Goal: Transaction & Acquisition: Purchase product/service

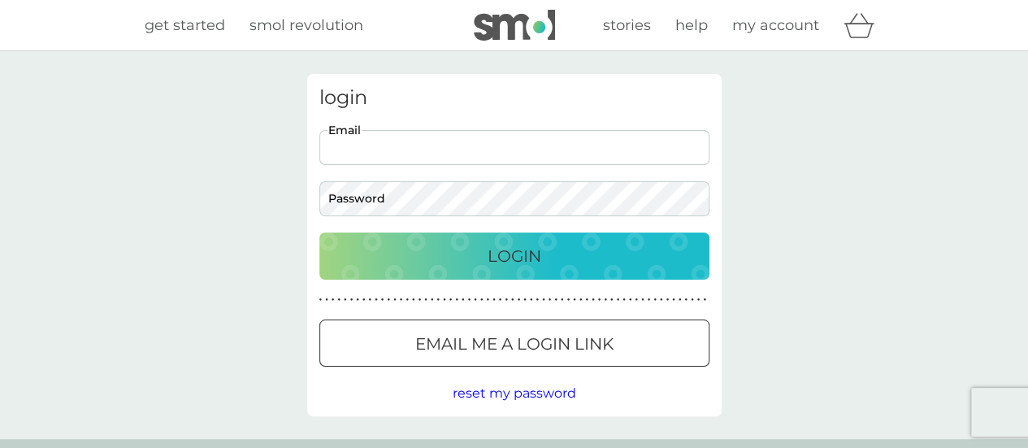
click at [446, 154] on input "Email" at bounding box center [514, 147] width 390 height 35
type input "louisekateoppe@hotmail.co.uk"
click at [319, 232] on button "Login" at bounding box center [514, 255] width 390 height 47
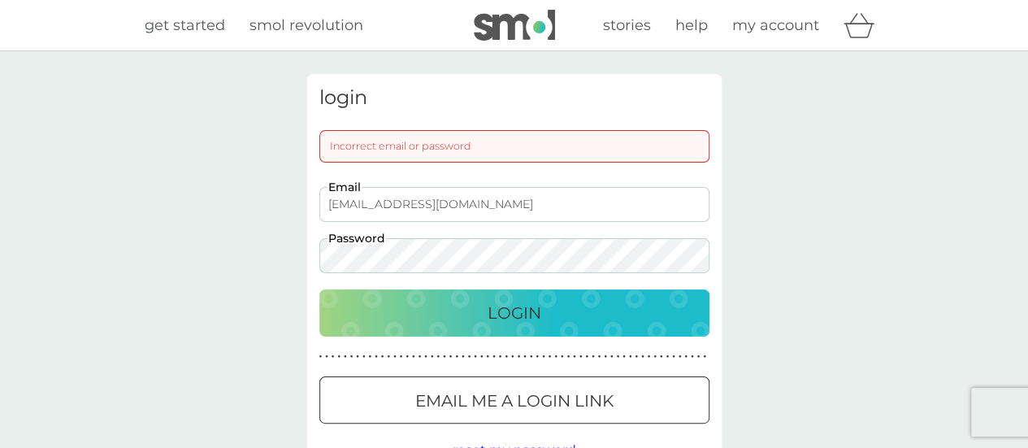
click at [262, 274] on div "login Incorrect email or password louisekateoppe@hotmail.co.uk Email Password L…" at bounding box center [514, 273] width 1028 height 445
click at [319, 289] on button "Login" at bounding box center [514, 312] width 390 height 47
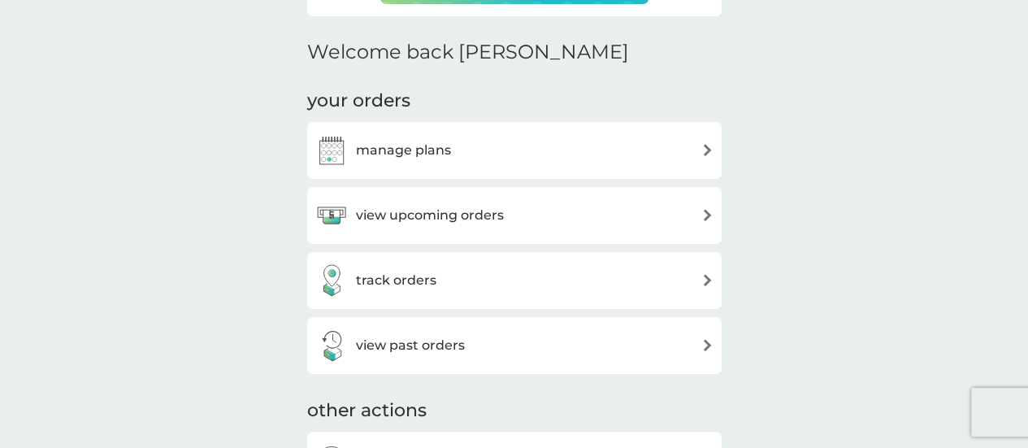
scroll to position [505, 0]
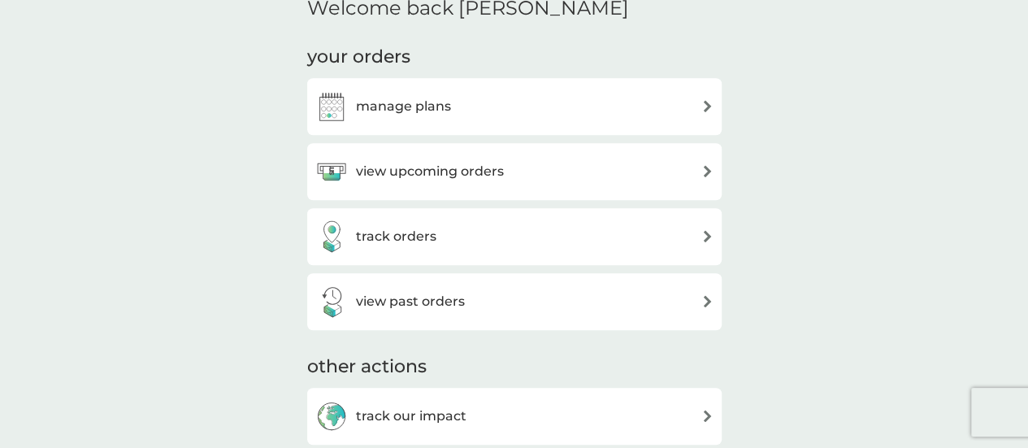
click at [444, 168] on h3 "view upcoming orders" at bounding box center [430, 171] width 148 height 21
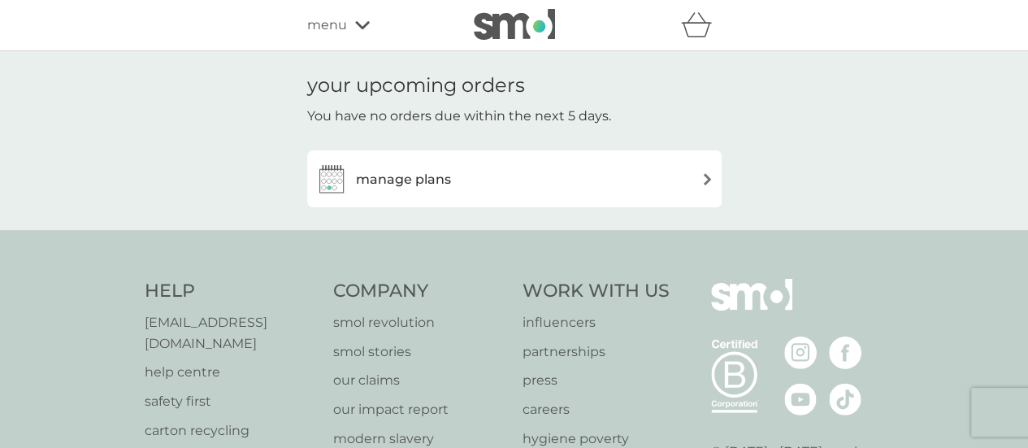
click at [598, 193] on div "manage plans" at bounding box center [514, 179] width 398 height 33
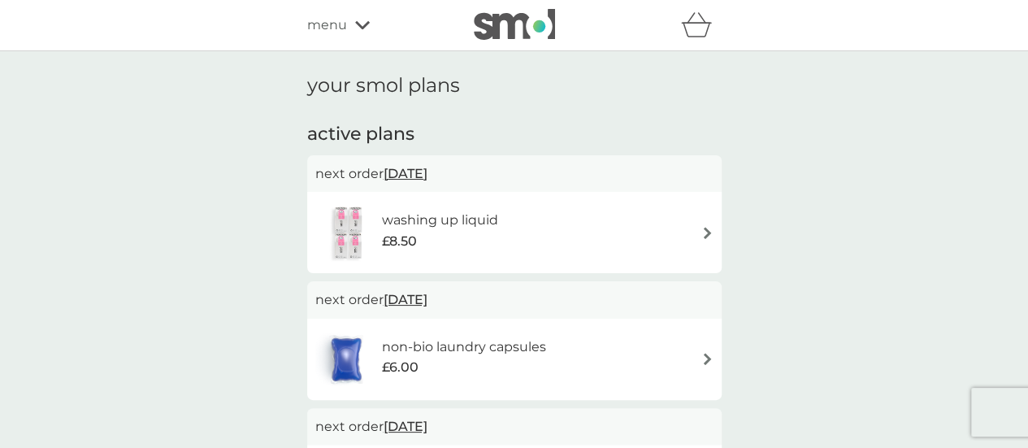
click at [588, 240] on div "washing up liquid £8.50" at bounding box center [514, 232] width 398 height 57
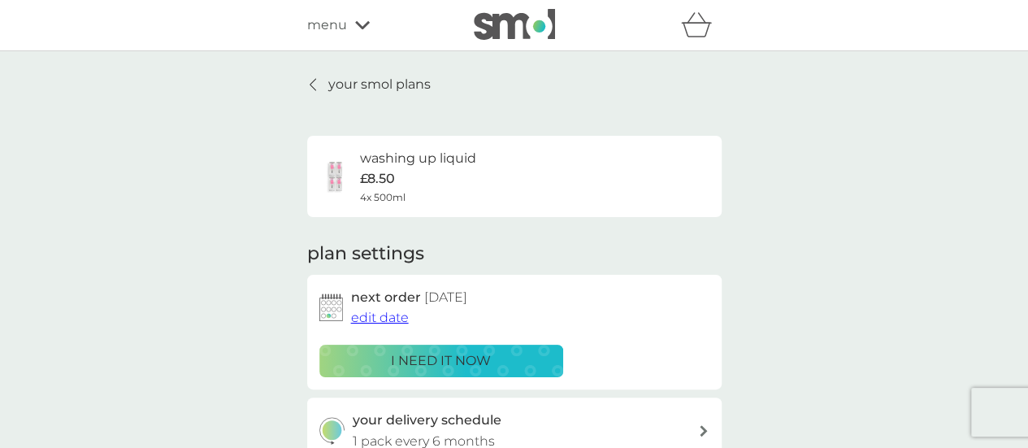
click at [470, 360] on p "i need it now" at bounding box center [441, 360] width 100 height 21
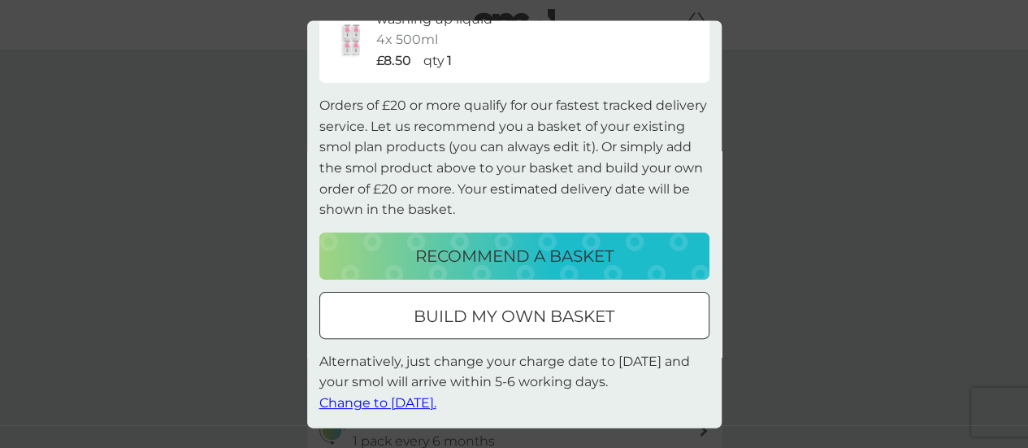
scroll to position [78, 0]
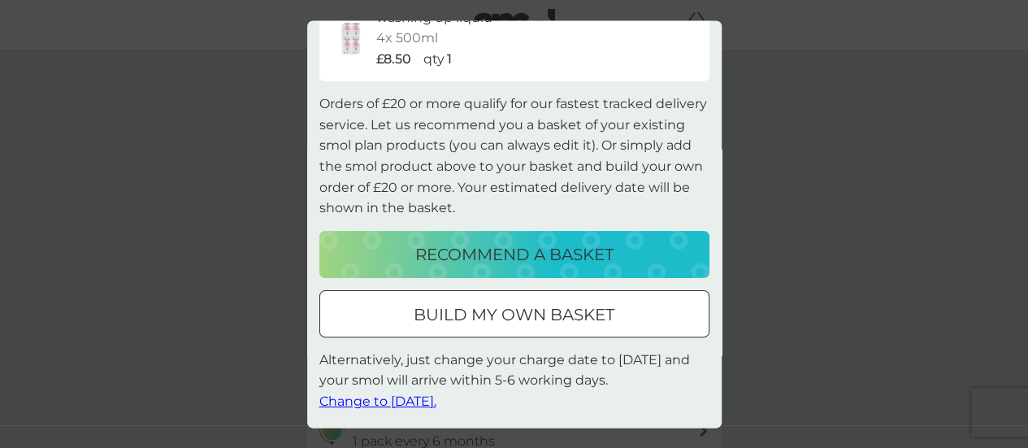
click at [544, 258] on p "recommend a basket" at bounding box center [514, 254] width 198 height 26
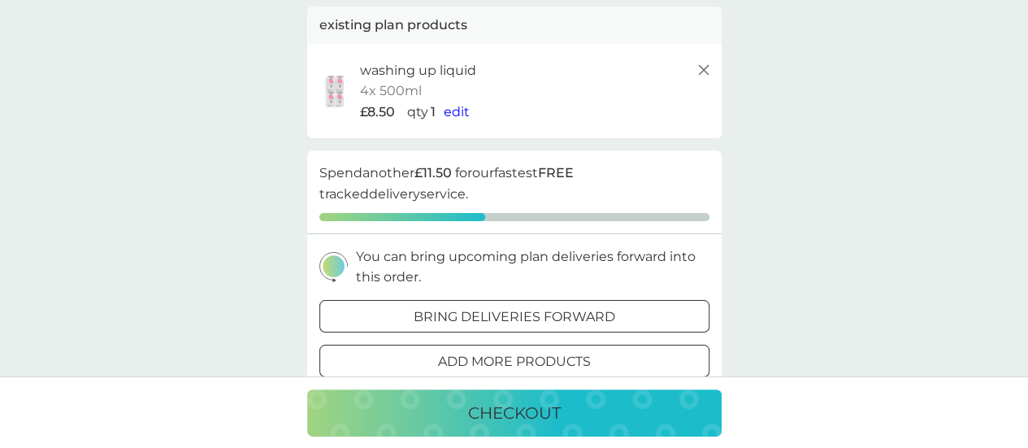
scroll to position [178, 0]
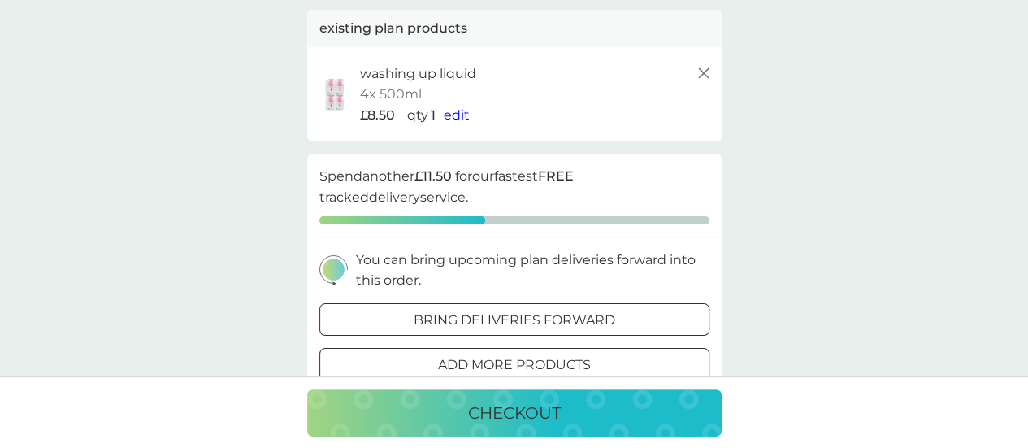
click at [575, 357] on p "add more products" at bounding box center [514, 364] width 153 height 21
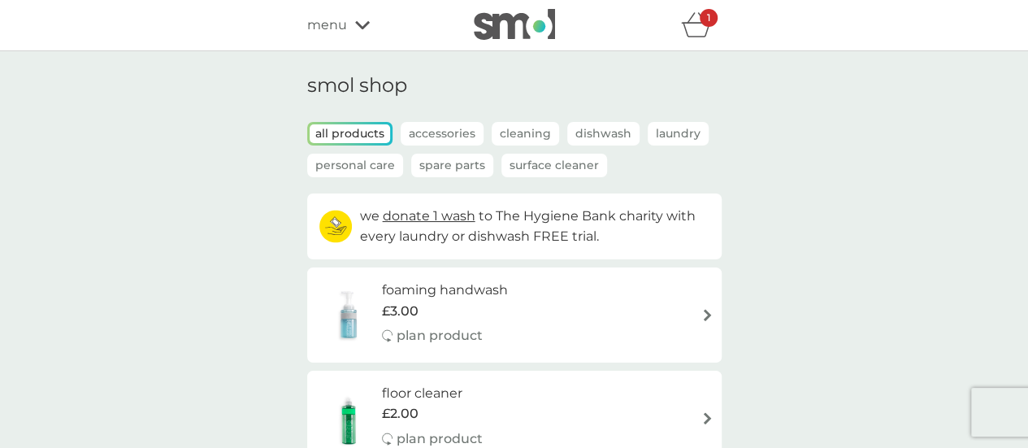
click at [684, 29] on icon "basket" at bounding box center [696, 30] width 28 height 15
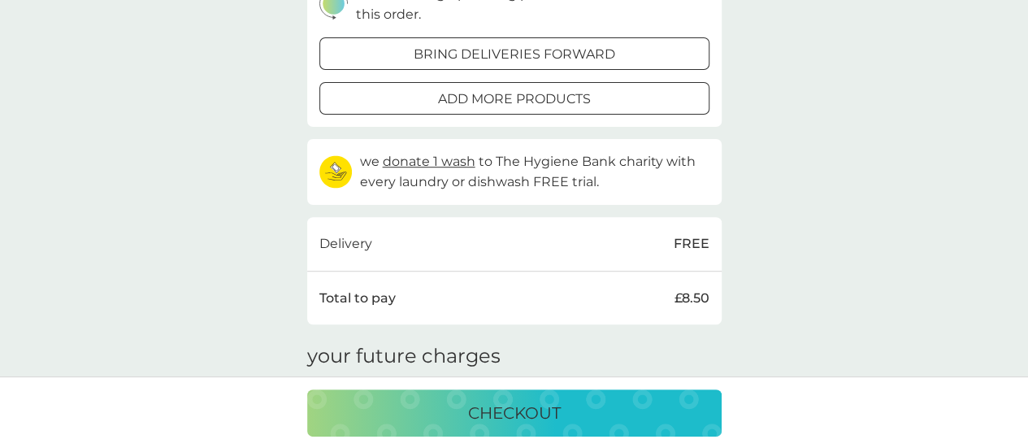
scroll to position [497, 0]
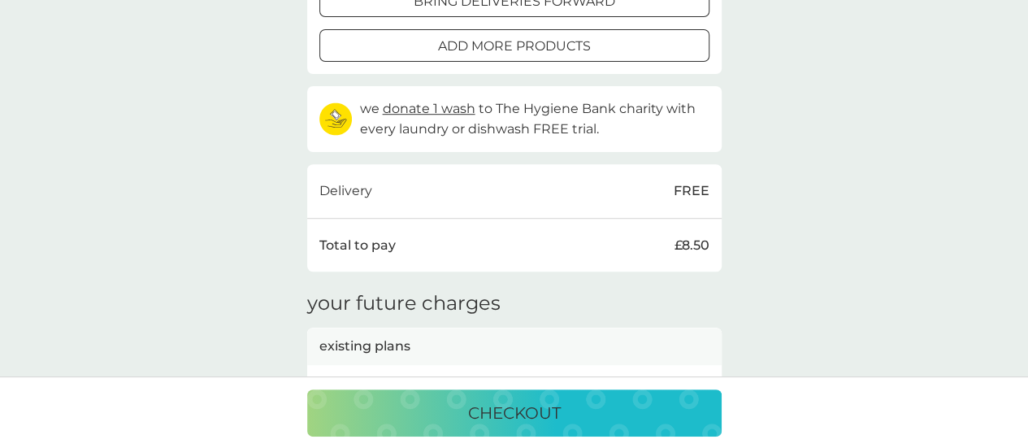
click at [628, 402] on div "checkout" at bounding box center [514, 413] width 382 height 26
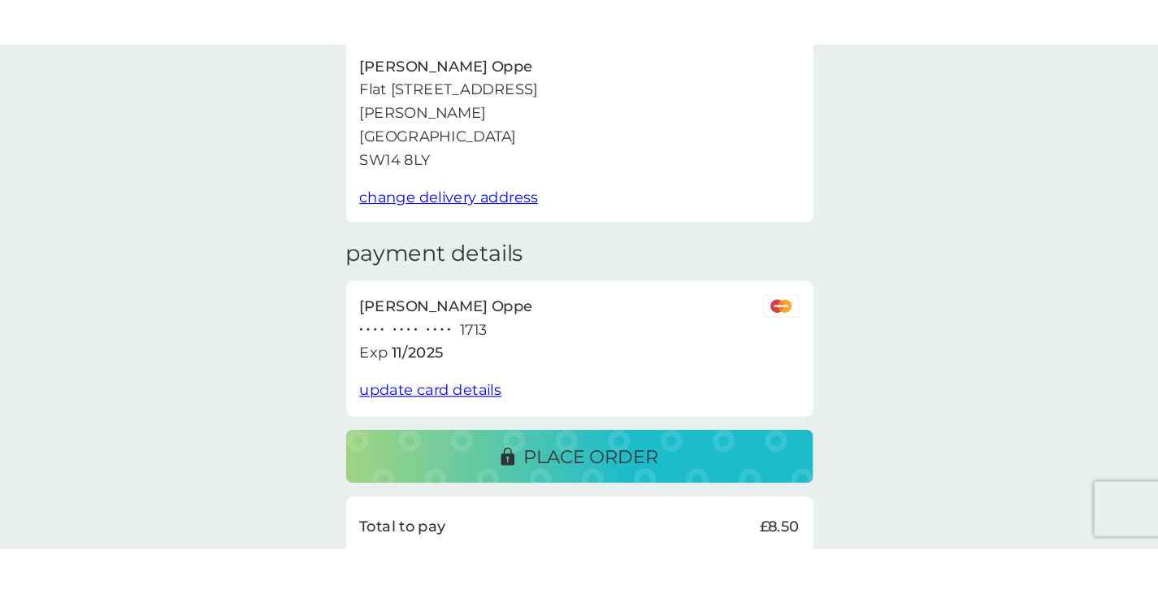
scroll to position [112, 0]
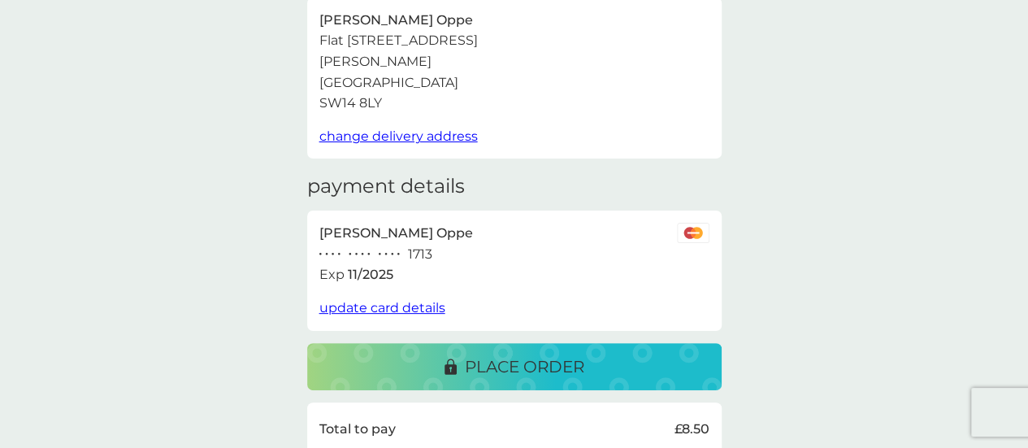
click at [552, 370] on p "place order" at bounding box center [524, 367] width 119 height 26
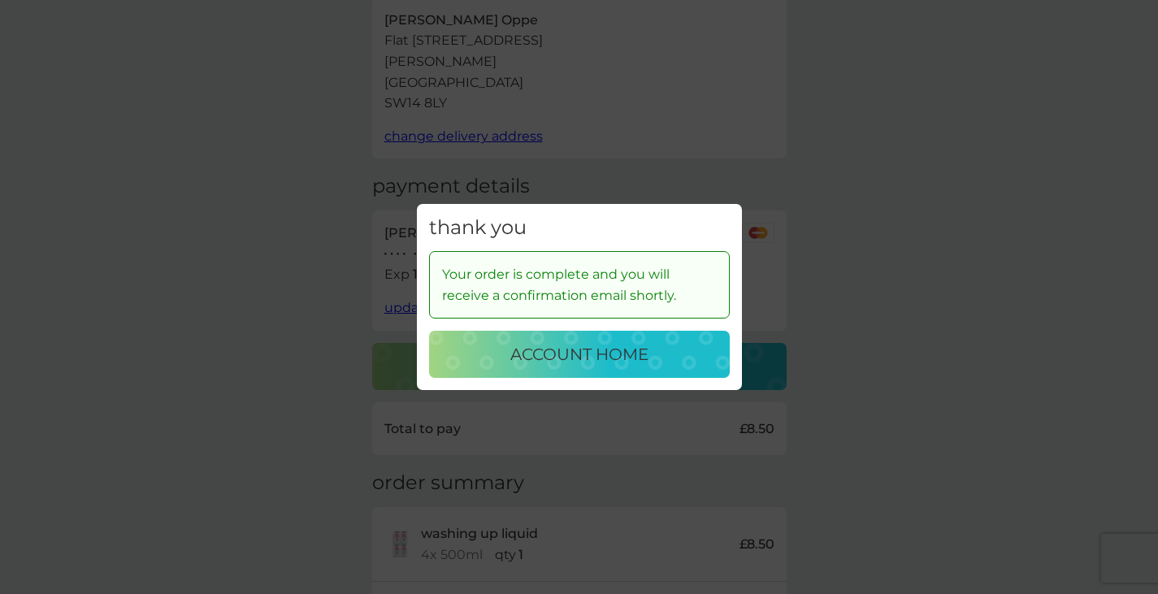
click at [636, 351] on p "account home" at bounding box center [579, 354] width 138 height 26
